Goal: Information Seeking & Learning: Learn about a topic

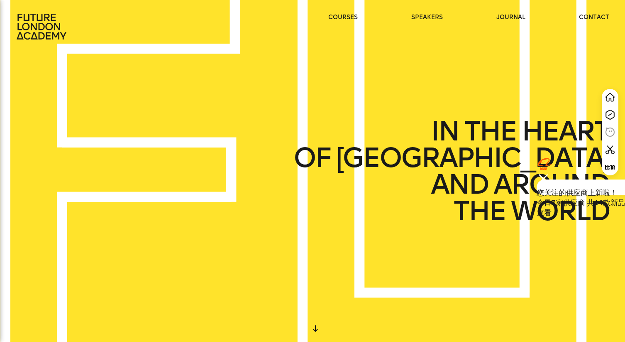
click at [537, 180] on img at bounding box center [543, 178] width 13 height 13
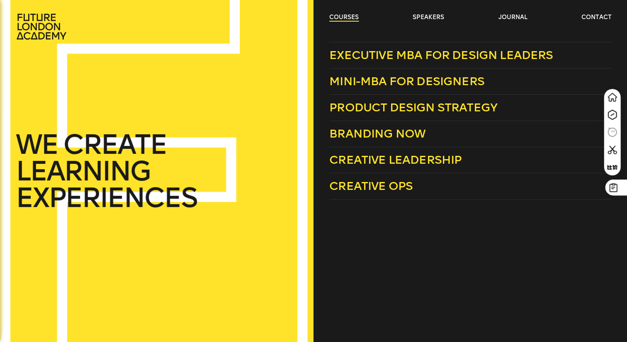
click at [342, 20] on link "courses" at bounding box center [343, 17] width 29 height 8
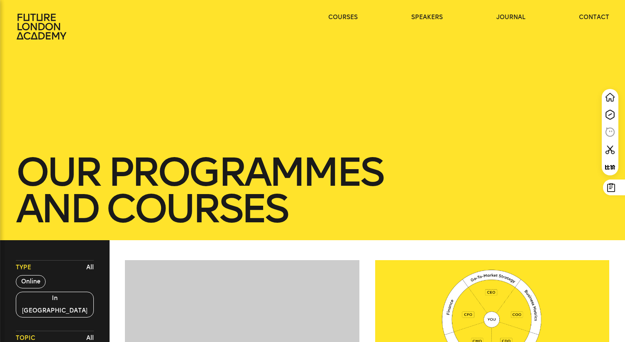
click at [233, 293] on div at bounding box center [242, 318] width 234 height 117
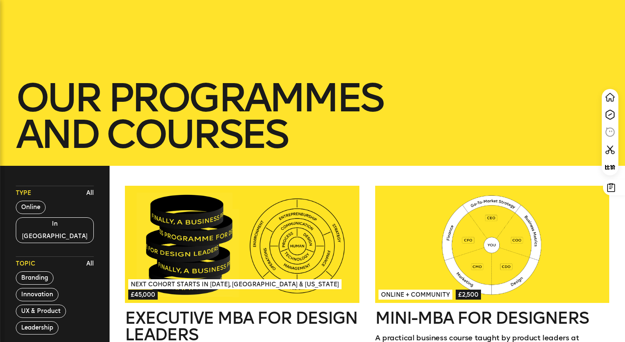
scroll to position [79, 0]
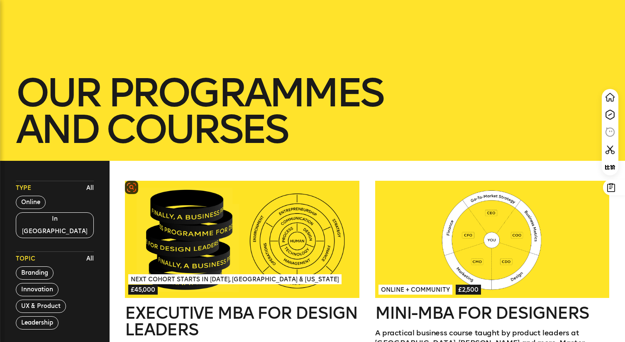
click at [257, 233] on div at bounding box center [242, 239] width 234 height 117
click at [24, 202] on button "Online" at bounding box center [31, 201] width 30 height 13
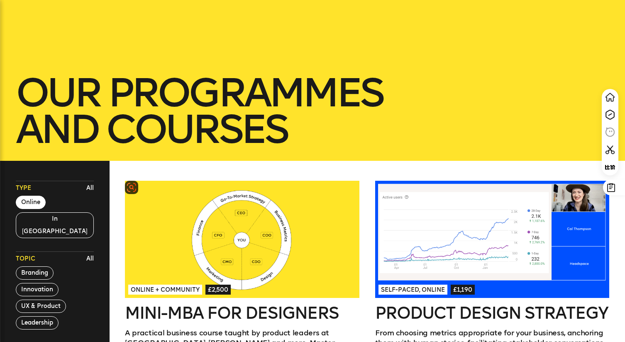
click at [218, 216] on div at bounding box center [242, 239] width 234 height 117
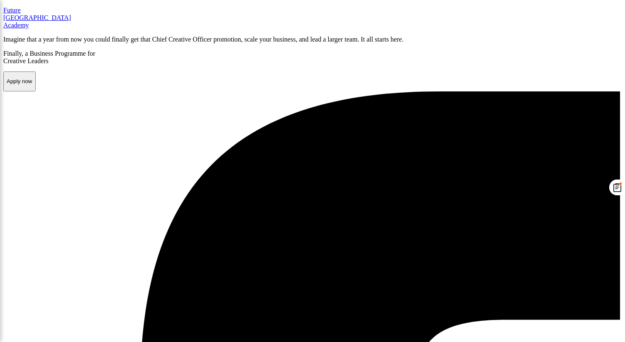
click at [44, 29] on p "F u t u re London A c a demy" at bounding box center [312, 18] width 618 height 22
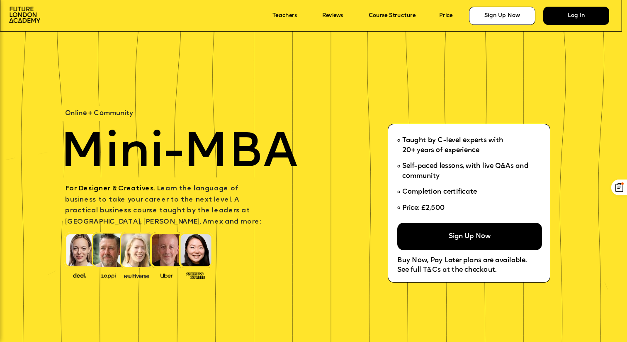
click at [556, 16] on div "Log In" at bounding box center [577, 16] width 66 height 18
